Goal: Task Accomplishment & Management: Manage account settings

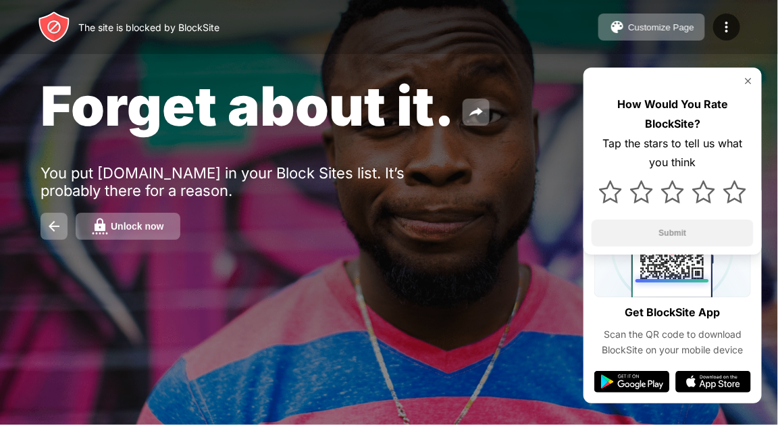
click at [128, 224] on div "Unlock now" at bounding box center [137, 226] width 53 height 11
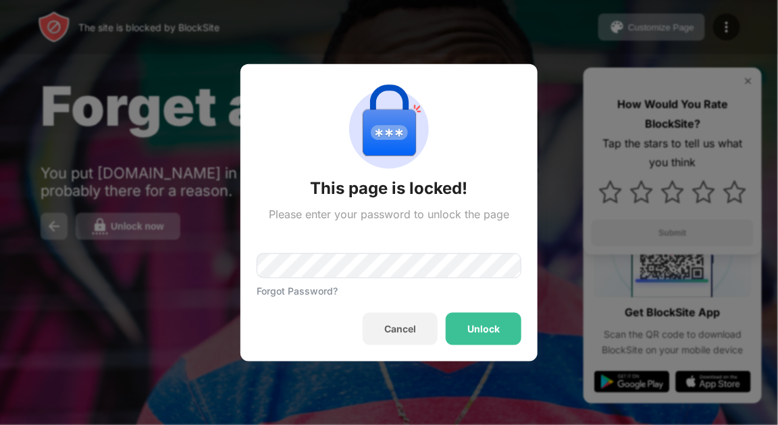
click at [351, 278] on div "Forgot Password?" at bounding box center [388, 258] width 265 height 76
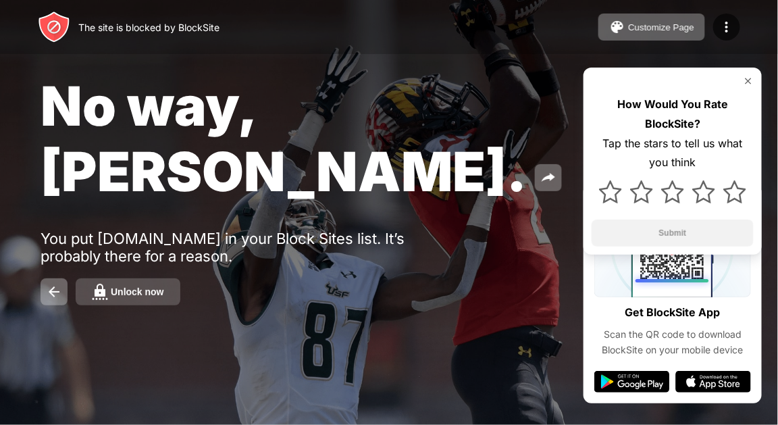
click at [139, 286] on div "Unlock now" at bounding box center [137, 291] width 53 height 11
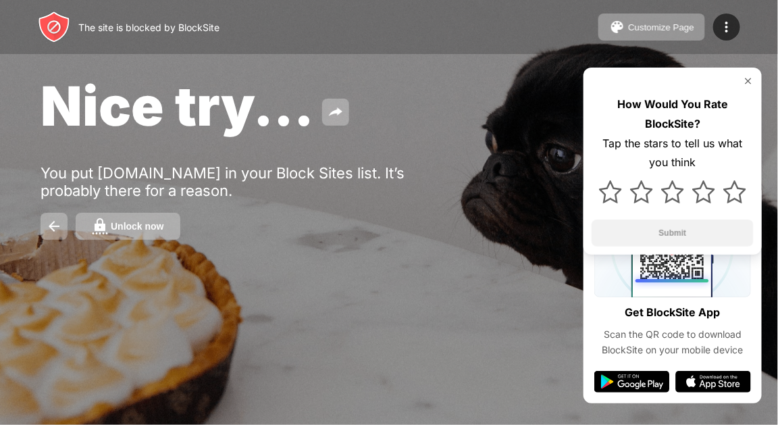
click at [136, 220] on button "Unlock now" at bounding box center [128, 226] width 105 height 27
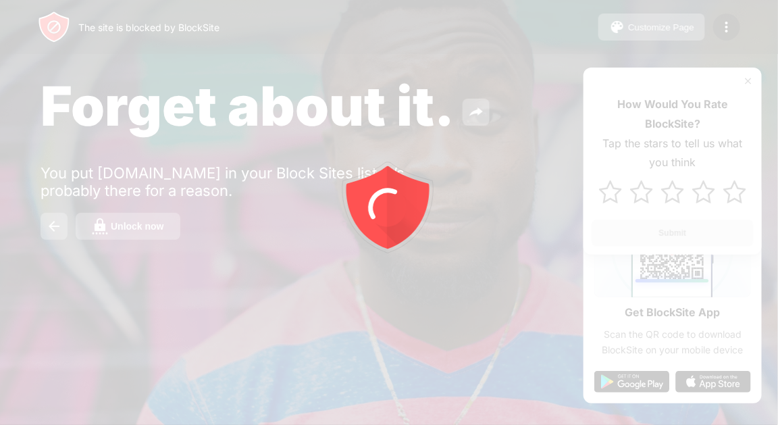
click at [151, 228] on div at bounding box center [389, 212] width 778 height 425
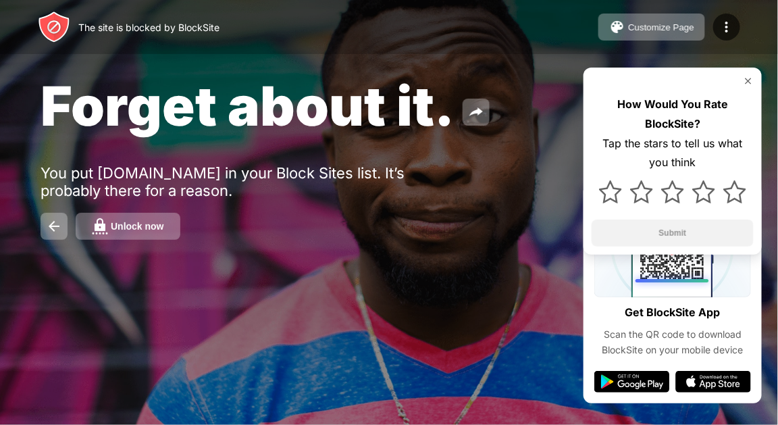
click at [151, 228] on div "Unlock now" at bounding box center [137, 226] width 53 height 11
